Goal: Information Seeking & Learning: Learn about a topic

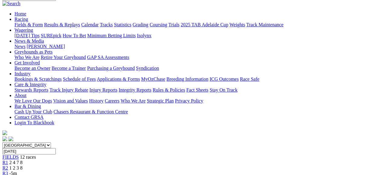
scroll to position [56, 0]
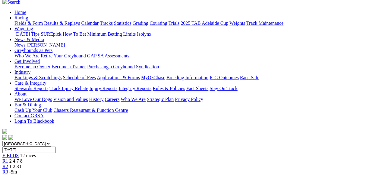
click at [23, 164] on span "1 2 3 8" at bounding box center [15, 166] width 13 height 5
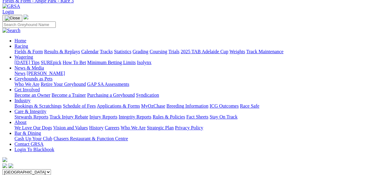
scroll to position [20, 0]
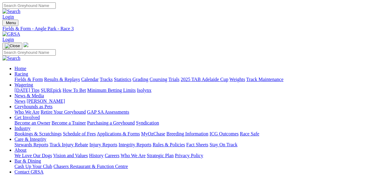
scroll to position [14, 0]
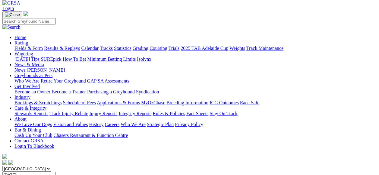
scroll to position [25, 0]
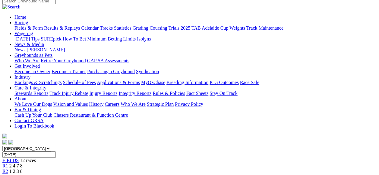
scroll to position [51, 0]
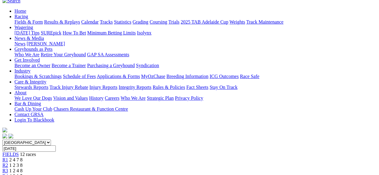
scroll to position [58, 0]
